Goal: Task Accomplishment & Management: Manage account settings

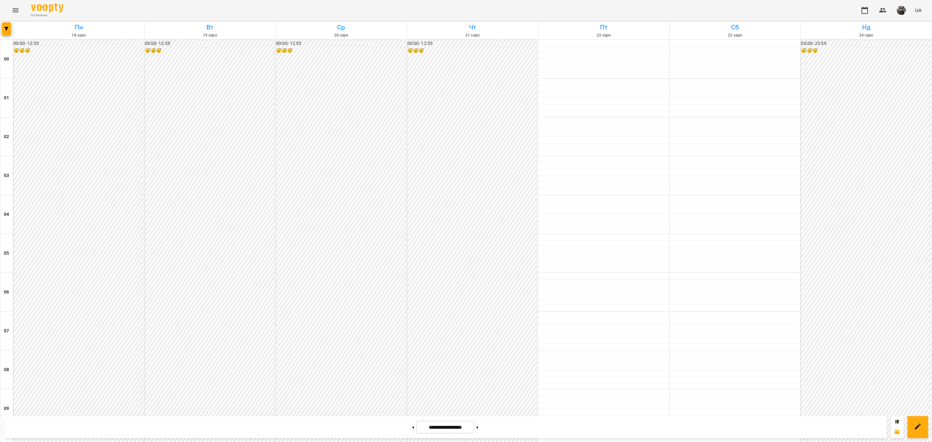
scroll to position [558, 0]
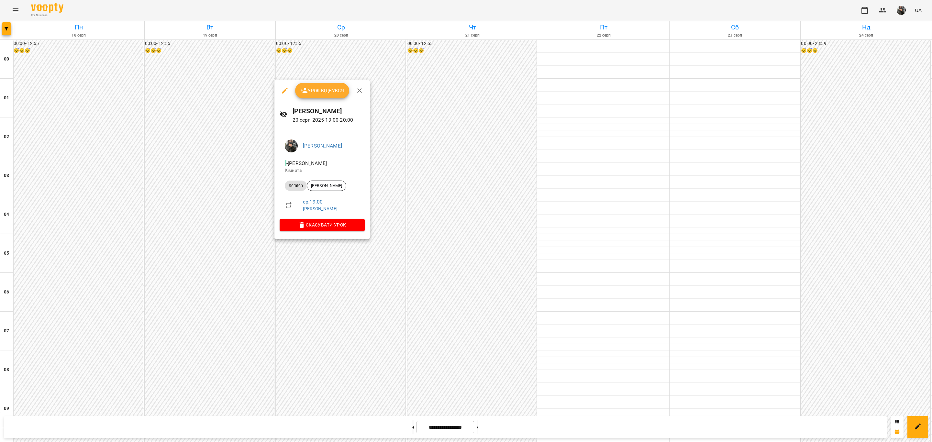
click at [375, 281] on div at bounding box center [466, 221] width 932 height 442
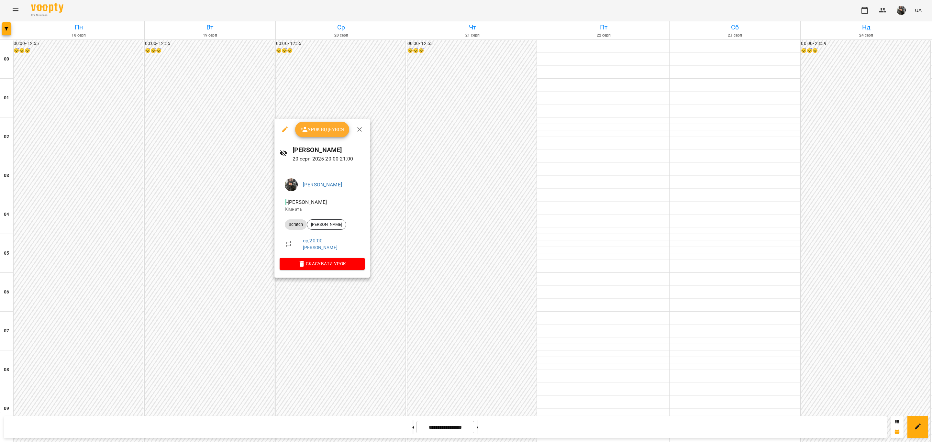
click at [324, 129] on span "Урок відбувся" at bounding box center [322, 130] width 44 height 8
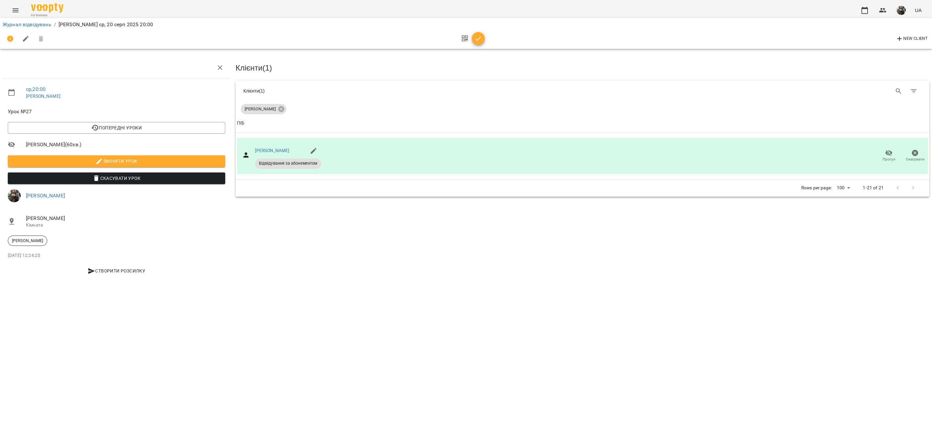
click at [474, 40] on span "button" at bounding box center [478, 39] width 13 height 8
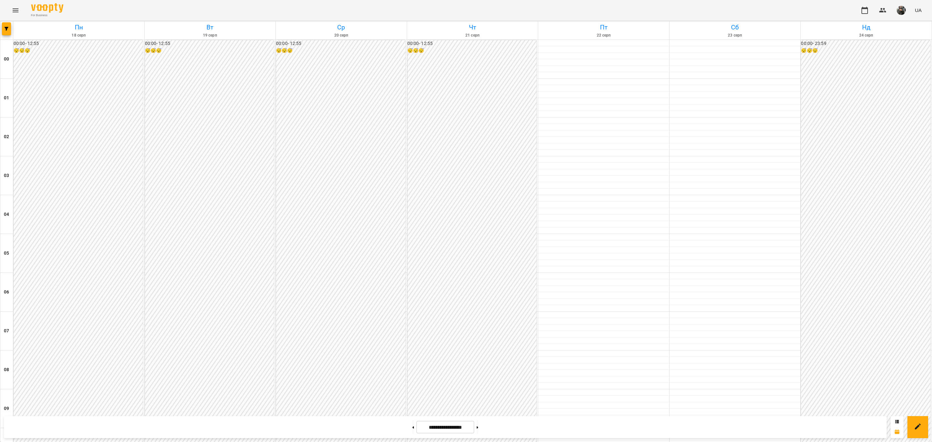
scroll to position [558, 0]
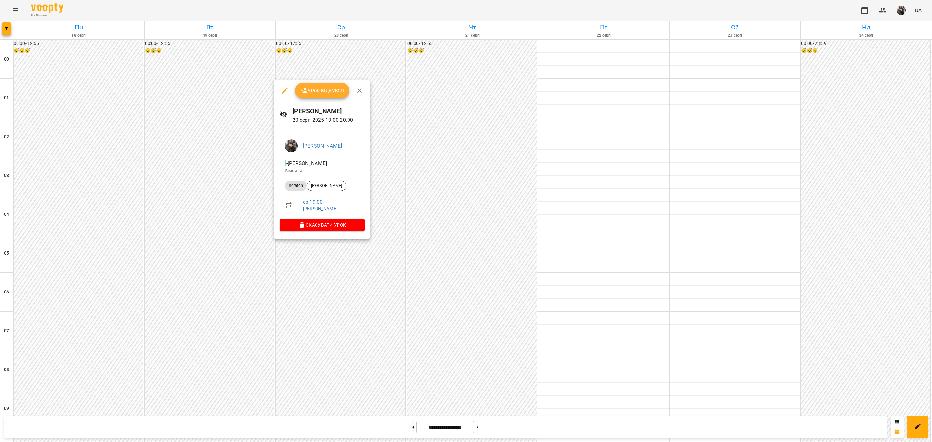
click at [332, 93] on span "Урок відбувся" at bounding box center [322, 91] width 44 height 8
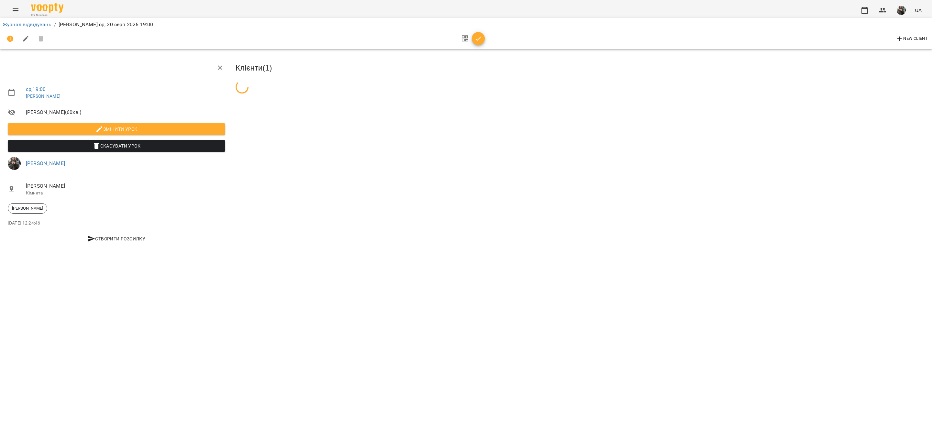
click at [480, 39] on icon "button" at bounding box center [478, 39] width 8 height 8
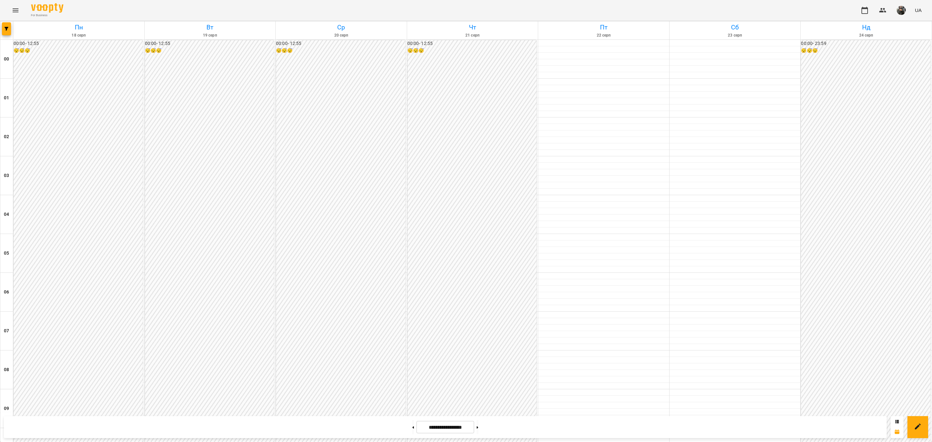
scroll to position [558, 0]
